Goal: Information Seeking & Learning: Learn about a topic

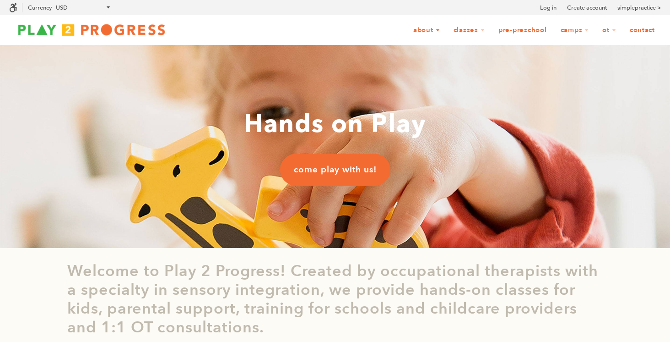
click at [429, 30] on link "About" at bounding box center [427, 30] width 38 height 17
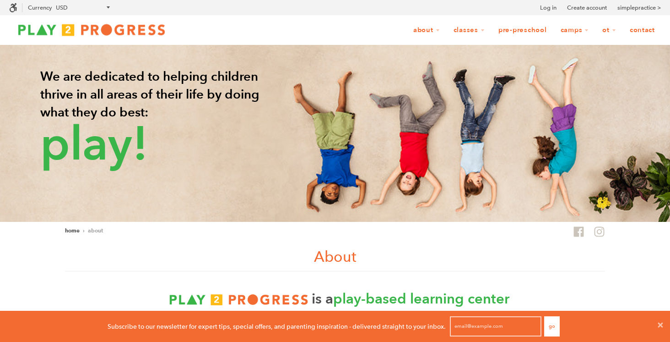
scroll to position [0, 0]
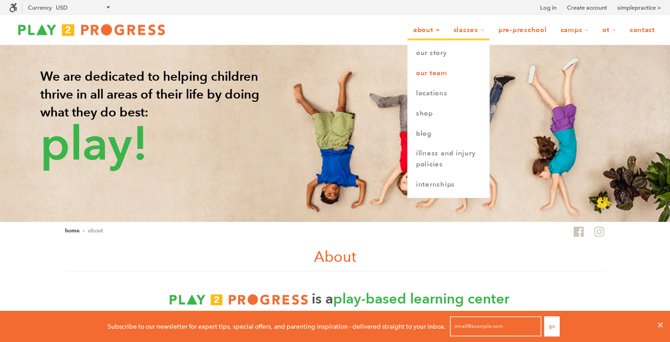
click at [424, 70] on link "Our Team" at bounding box center [449, 73] width 82 height 20
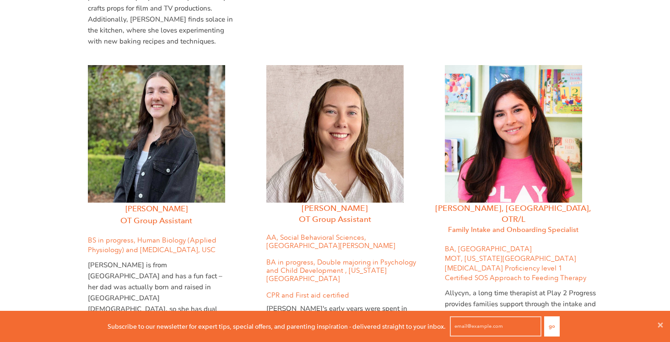
scroll to position [2260, 0]
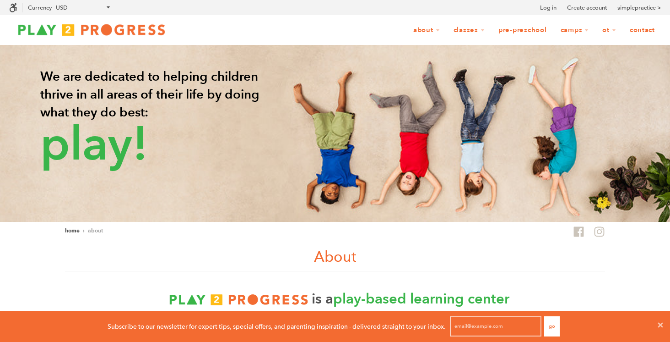
scroll to position [0, 0]
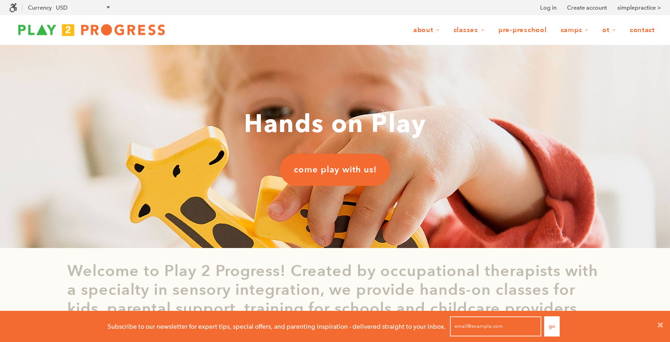
scroll to position [0, 0]
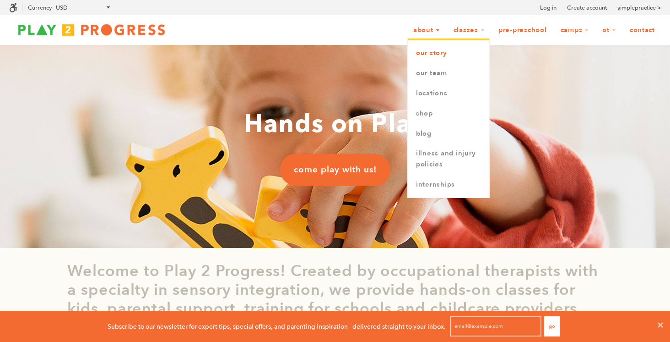
click at [445, 47] on link "Our Story" at bounding box center [449, 53] width 82 height 20
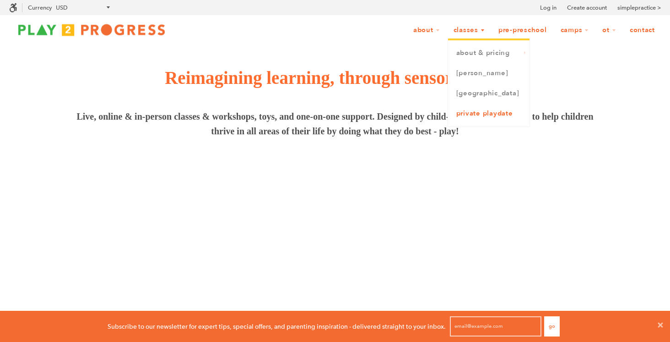
click at [490, 109] on link "Private Playdate" at bounding box center [489, 113] width 82 height 20
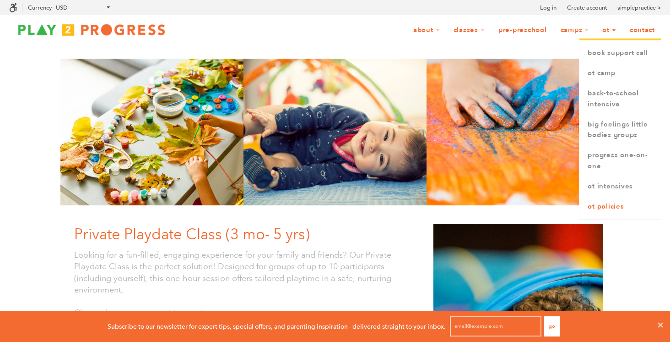
click at [591, 204] on link "OT Policies" at bounding box center [621, 206] width 82 height 20
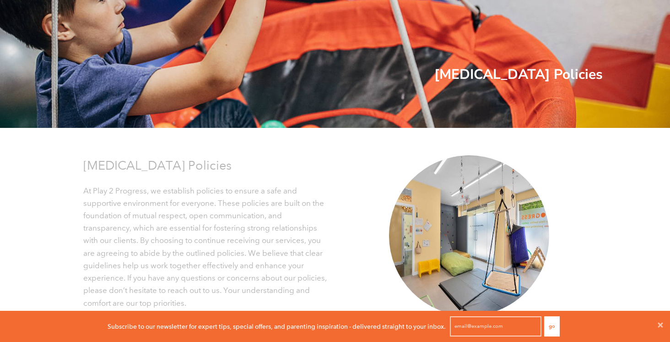
scroll to position [222, 0]
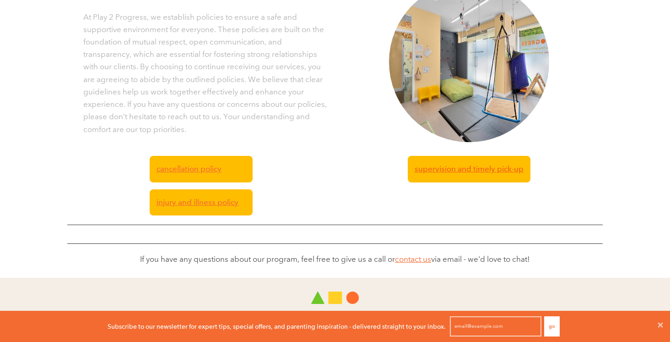
click at [496, 166] on span "Supervision and timely pick-up" at bounding box center [469, 169] width 109 height 12
click at [180, 168] on span "Cancellation Policy" at bounding box center [189, 169] width 65 height 12
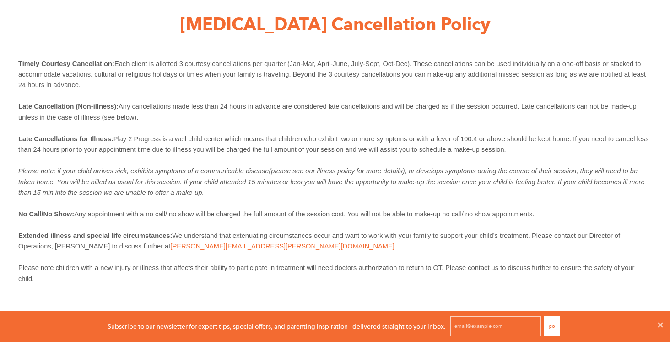
scroll to position [62, 0]
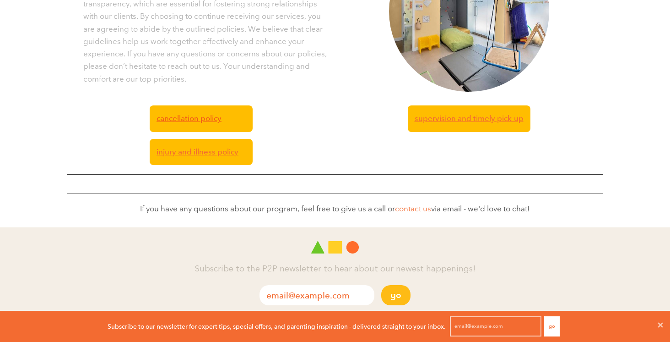
scroll to position [272, 0]
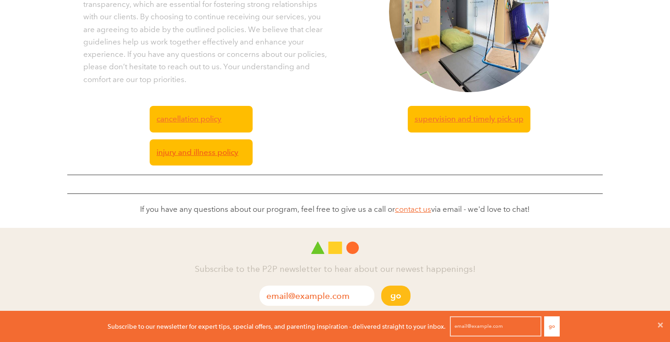
click at [180, 151] on span "injury and illness policy" at bounding box center [198, 152] width 82 height 12
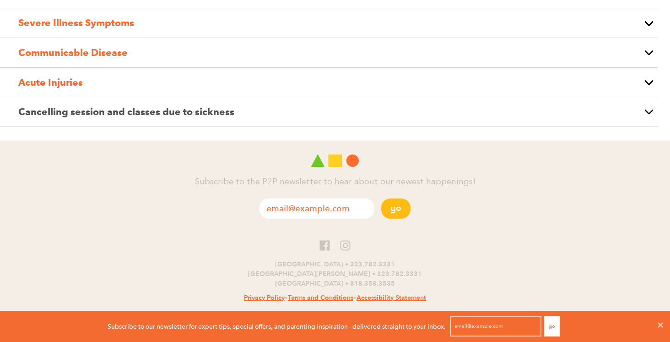
scroll to position [758, 0]
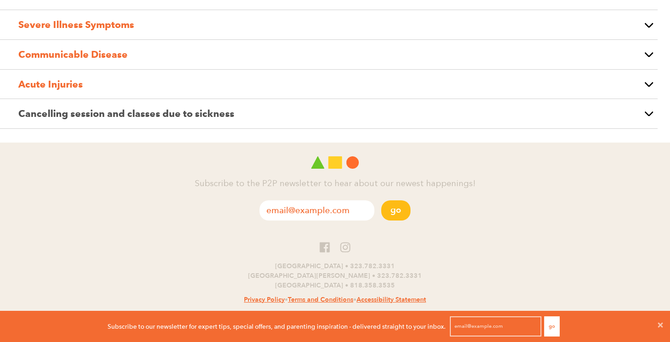
click at [154, 89] on p "Acute Injuries" at bounding box center [328, 84] width 621 height 16
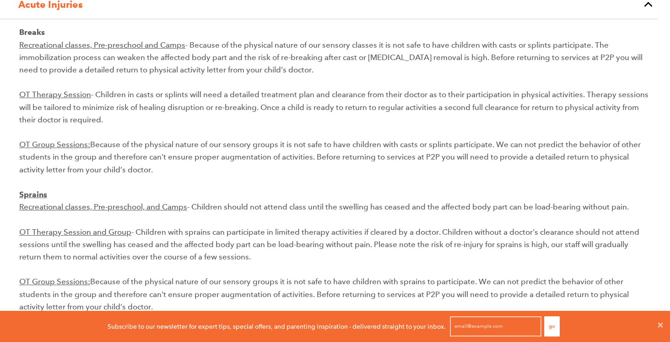
scroll to position [0, 0]
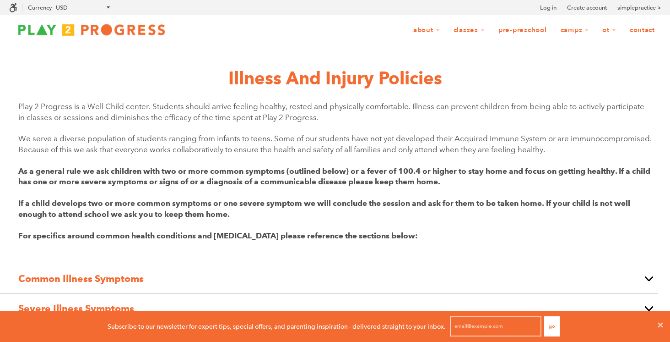
click at [46, 24] on img at bounding box center [91, 30] width 165 height 18
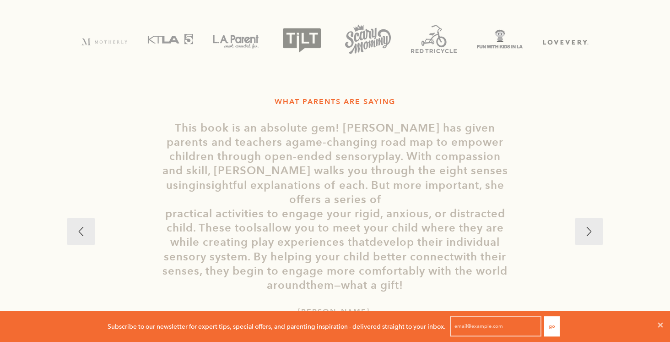
scroll to position [1600, 0]
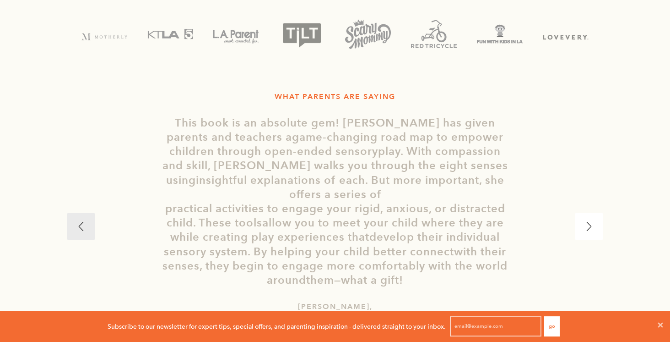
click at [593, 213] on button "›" at bounding box center [589, 225] width 27 height 27
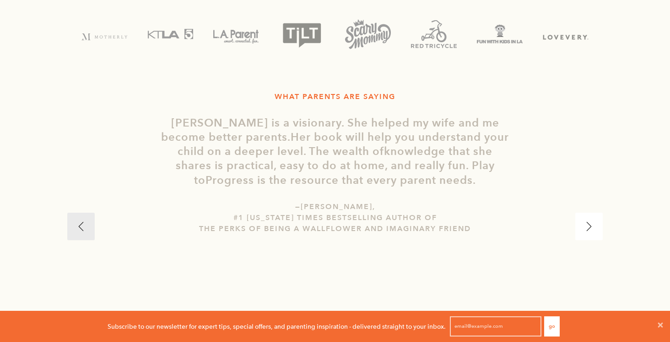
click at [593, 213] on button "›" at bounding box center [589, 225] width 27 height 27
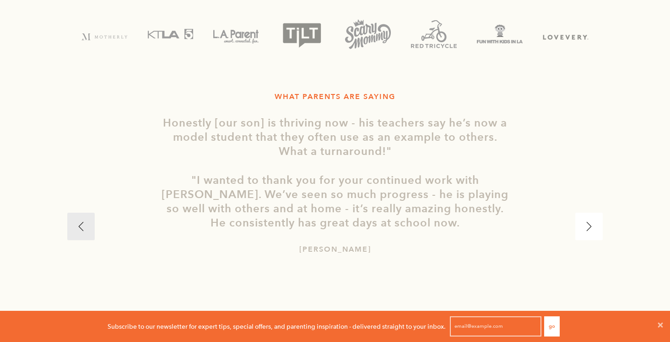
click at [593, 213] on button "›" at bounding box center [589, 225] width 27 height 27
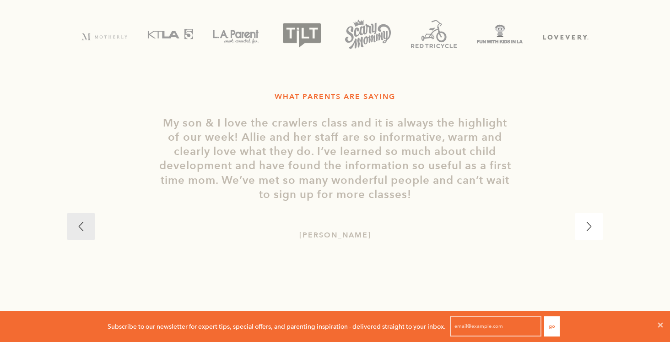
click at [593, 213] on button "›" at bounding box center [589, 225] width 27 height 27
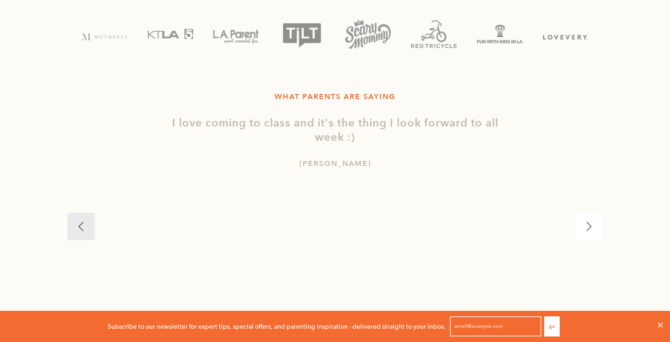
click at [593, 213] on button "›" at bounding box center [589, 225] width 27 height 27
